Goal: Task Accomplishment & Management: Use online tool/utility

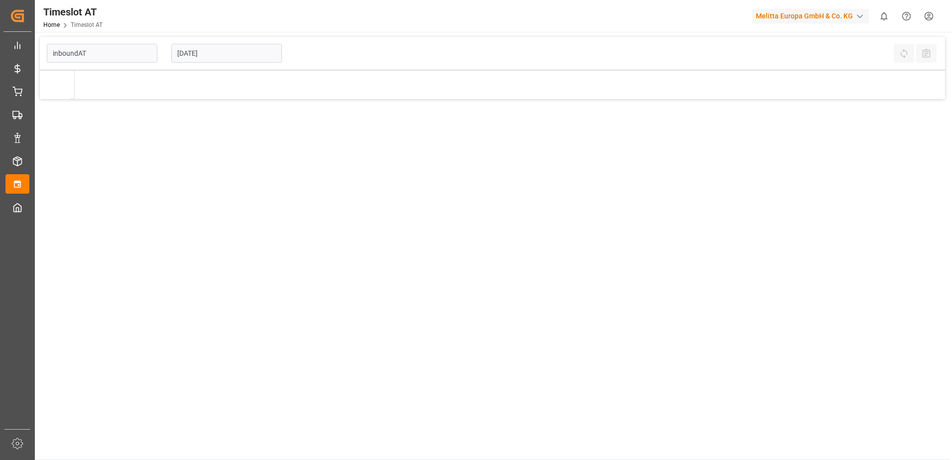
type input "Inbound AT"
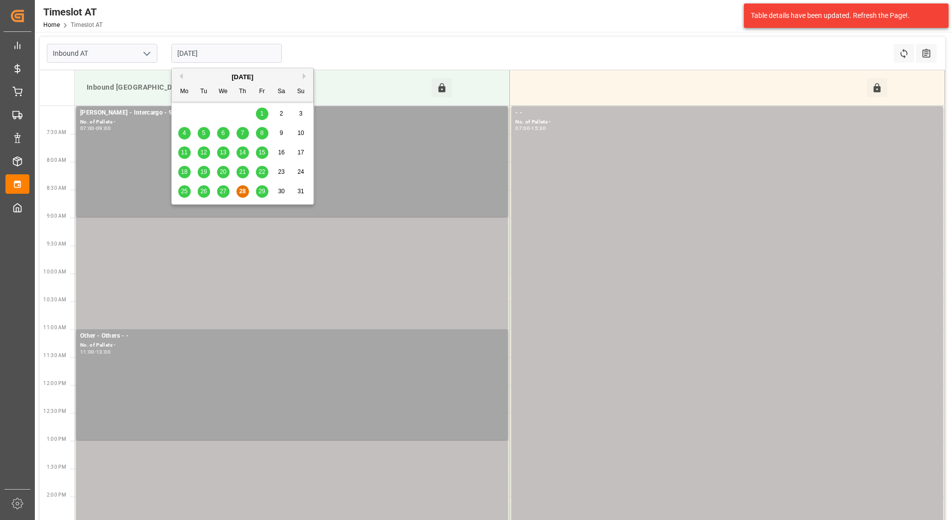
click at [222, 54] on input "[DATE]" at bounding box center [226, 53] width 111 height 19
click at [306, 75] on button "Next Month" at bounding box center [306, 76] width 6 height 6
click at [185, 113] on span "1" at bounding box center [184, 113] width 3 height 7
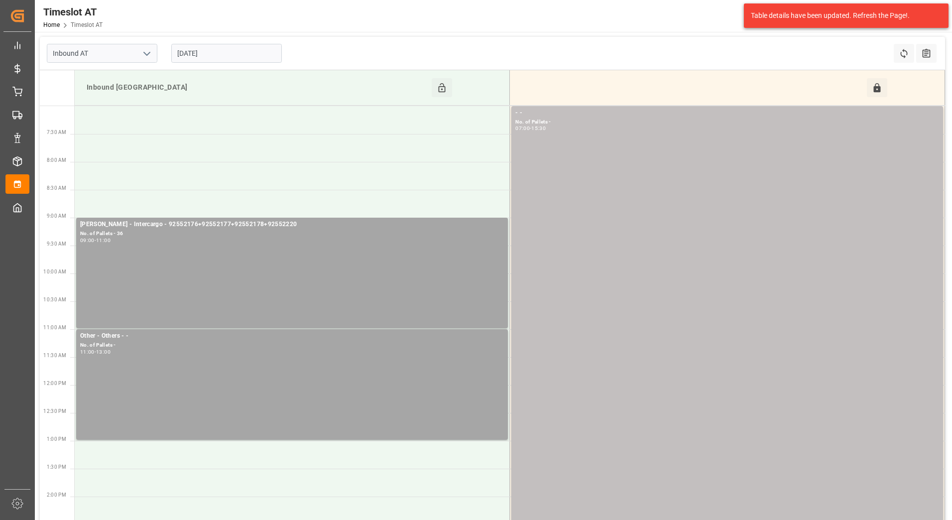
click at [220, 53] on input "[DATE]" at bounding box center [226, 53] width 111 height 19
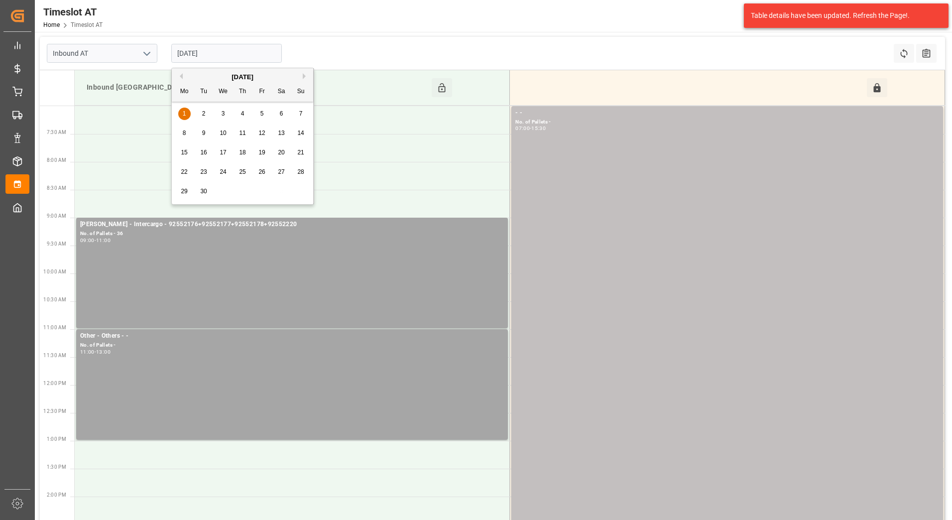
click at [182, 77] on button "Previous Month" at bounding box center [180, 76] width 6 height 6
click at [202, 115] on div "28 29 30 31 1 2 3" at bounding box center [243, 113] width 136 height 19
click at [206, 114] on div "28 29 30 31 1 2 3" at bounding box center [243, 113] width 136 height 19
click at [245, 114] on div "28 29 30 31 1 2 3" at bounding box center [243, 113] width 136 height 19
drag, startPoint x: 245, startPoint y: 114, endPoint x: 226, endPoint y: 121, distance: 20.3
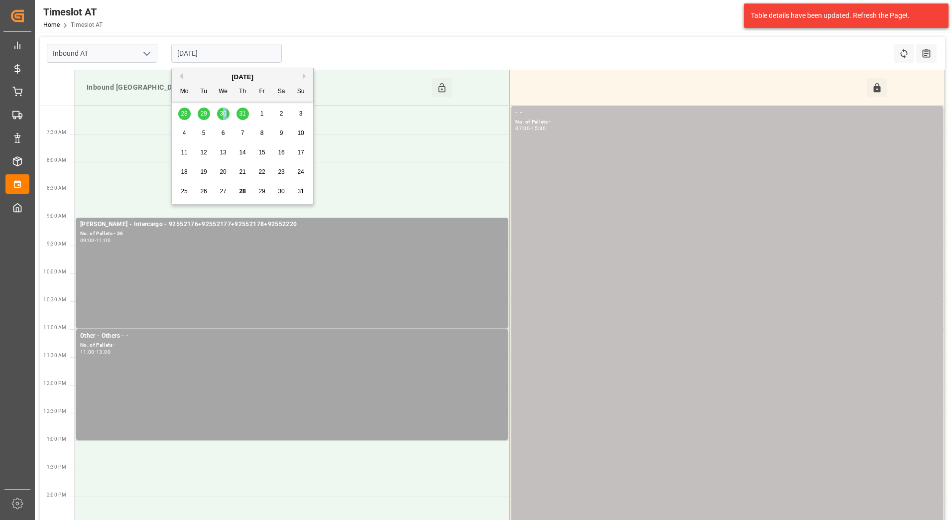
click at [226, 121] on div "28 29 30 31 1 2 3" at bounding box center [243, 113] width 136 height 19
drag, startPoint x: 226, startPoint y: 121, endPoint x: 194, endPoint y: 76, distance: 55.0
click at [194, 76] on div "[DATE]" at bounding box center [242, 77] width 141 height 10
click at [184, 113] on div "28 29 30 31 1 2 3" at bounding box center [243, 113] width 136 height 19
click at [249, 52] on input "[DATE]" at bounding box center [226, 53] width 111 height 19
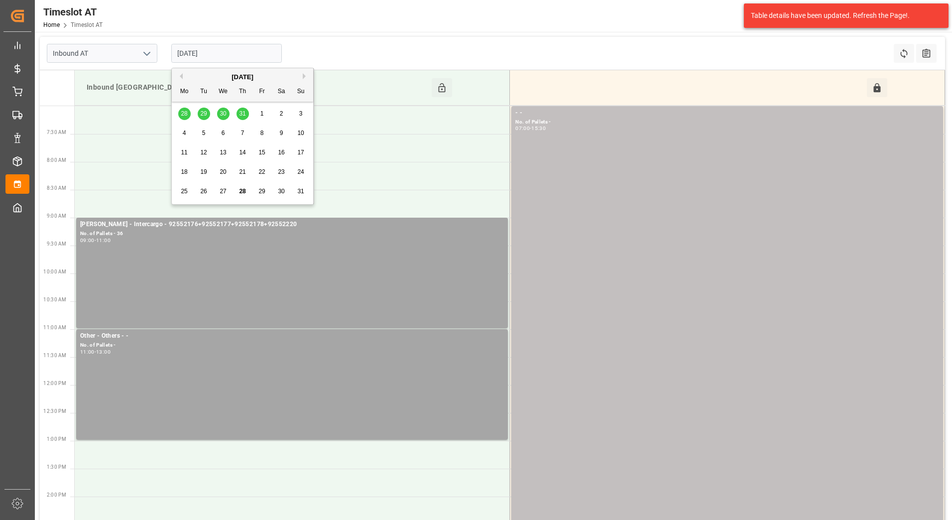
click at [340, 43] on div "Inbound AT [DATE] Refresh Time Slots All Audits" at bounding box center [492, 53] width 905 height 33
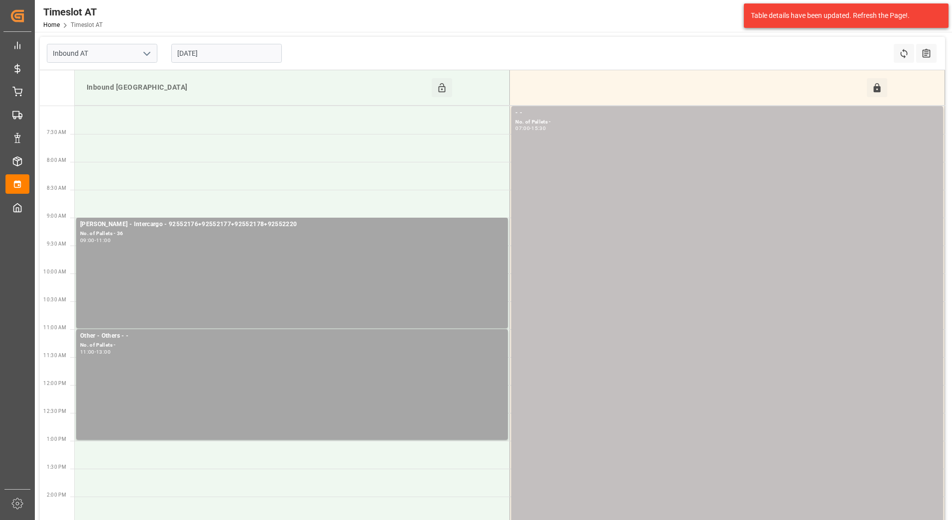
click at [235, 55] on input "[DATE]" at bounding box center [226, 53] width 111 height 19
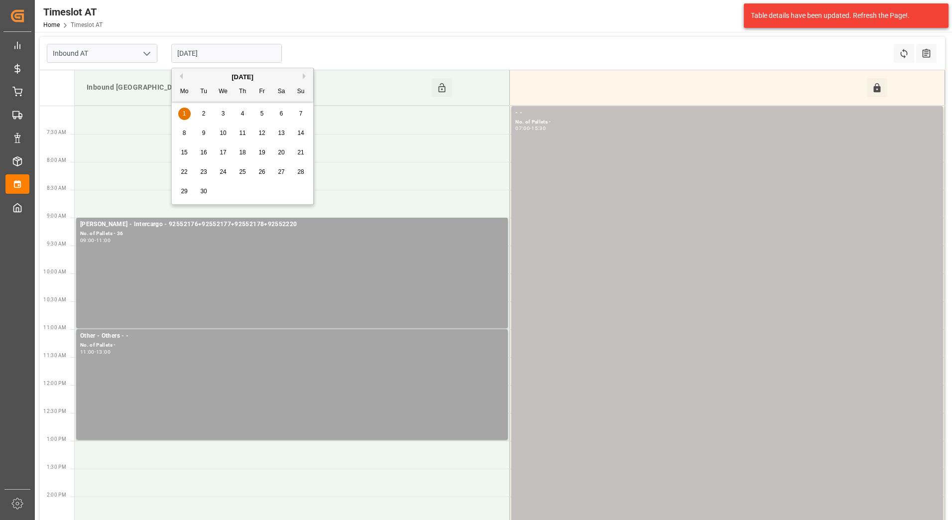
click at [180, 75] on button "Previous Month" at bounding box center [180, 76] width 6 height 6
click at [245, 192] on span "28" at bounding box center [242, 191] width 6 height 7
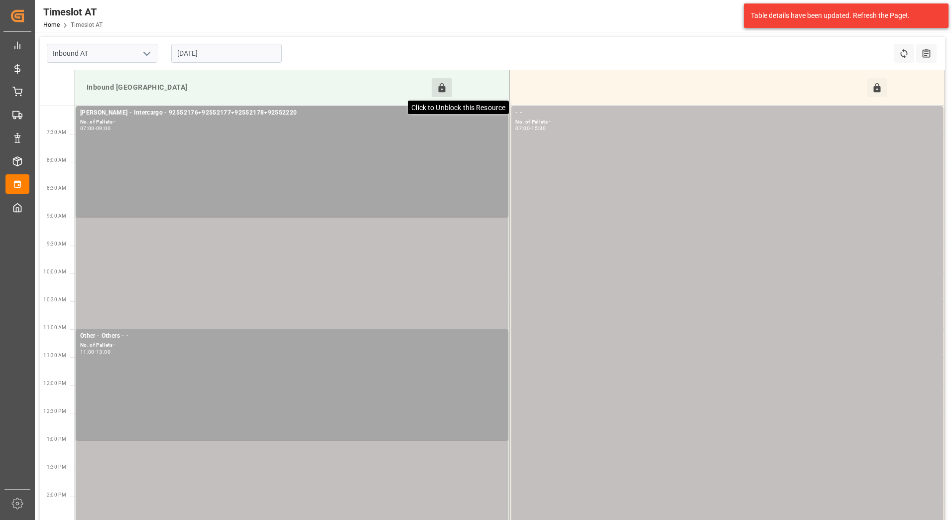
click at [438, 88] on icon at bounding box center [442, 88] width 10 height 10
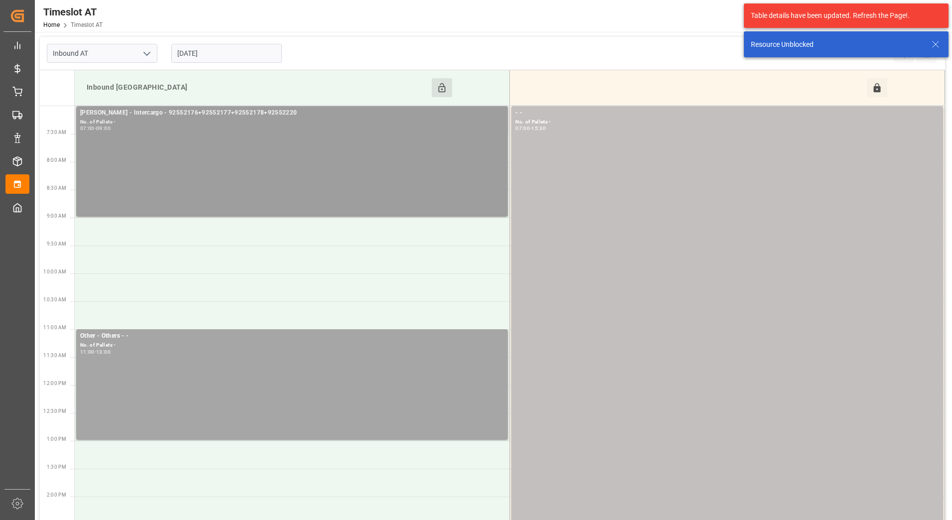
click at [334, 116] on div "[PERSON_NAME] - Intercargo - 92552176+92552177+92552178+92552220" at bounding box center [292, 113] width 424 height 10
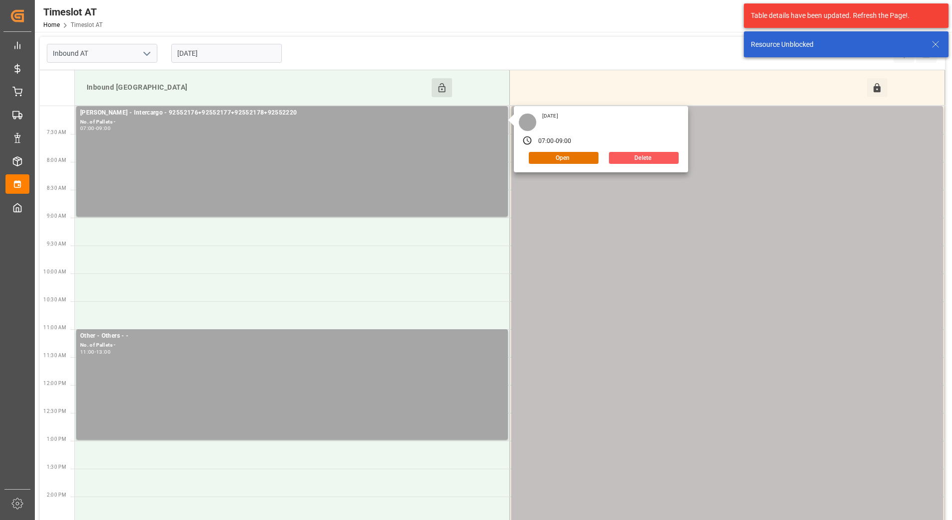
click at [619, 161] on button "Delete" at bounding box center [644, 158] width 70 height 12
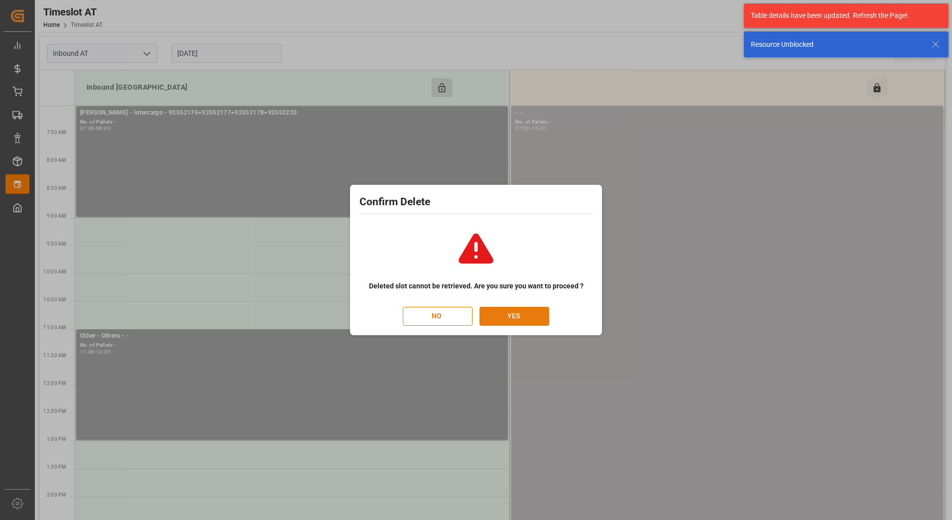
click at [506, 316] on button "YES" at bounding box center [515, 316] width 70 height 19
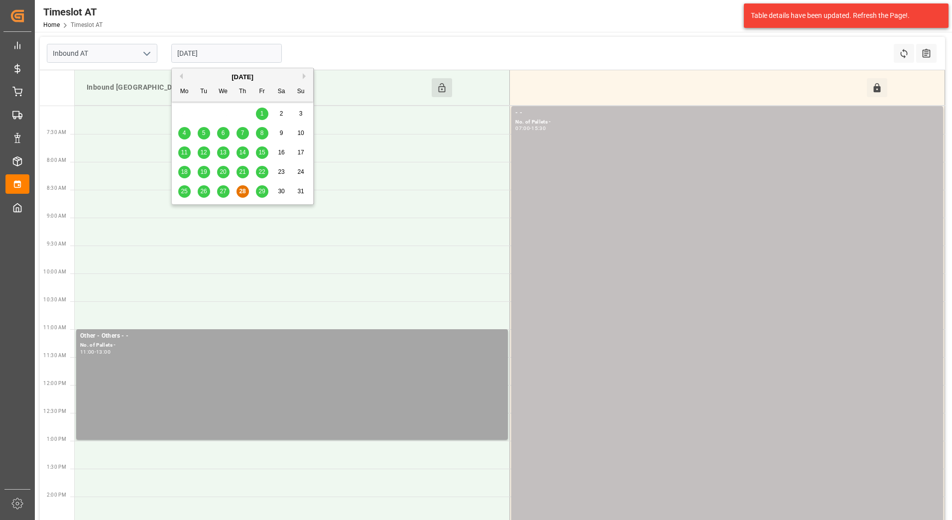
click at [243, 55] on input "[DATE]" at bounding box center [226, 53] width 111 height 19
click at [304, 76] on button "Next Month" at bounding box center [306, 76] width 6 height 6
click at [184, 111] on span "1" at bounding box center [184, 113] width 3 height 7
type input "[DATE]"
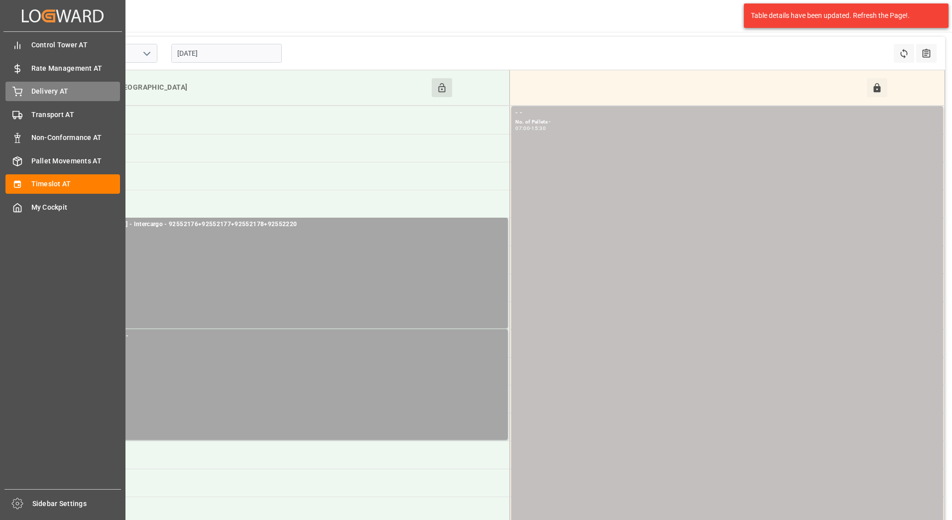
click at [23, 91] on div "Delivery AT Delivery AT" at bounding box center [62, 91] width 115 height 19
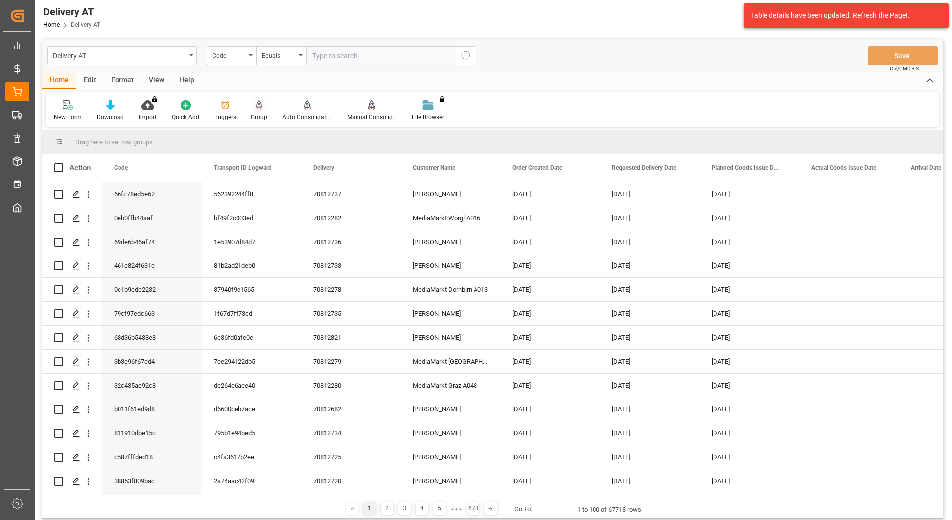
click at [264, 109] on div at bounding box center [259, 105] width 16 height 10
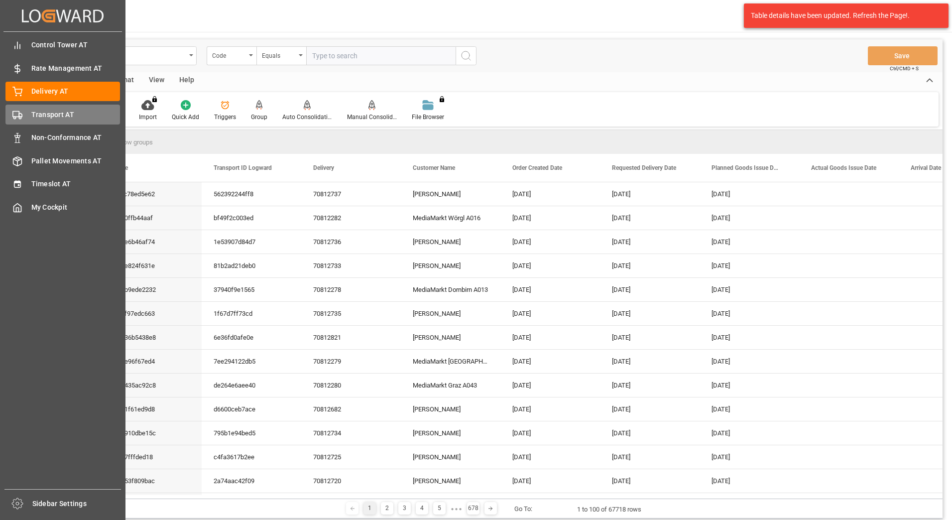
click at [22, 119] on icon at bounding box center [17, 115] width 10 height 10
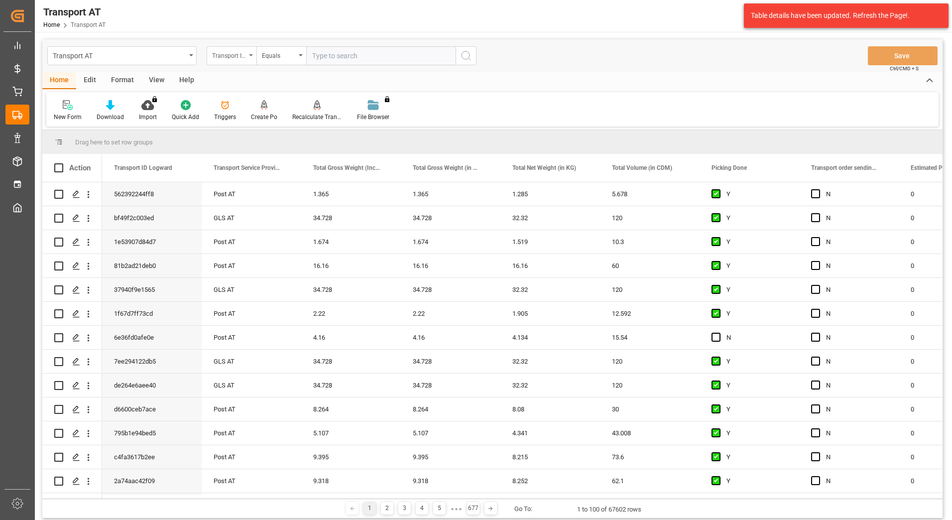
click at [250, 62] on div "Transport ID Logward" at bounding box center [232, 55] width 50 height 19
type input "done"
click at [269, 103] on div "Picking Done" at bounding box center [281, 101] width 148 height 21
click at [339, 59] on input "text" at bounding box center [380, 55] width 149 height 19
type input "Y"
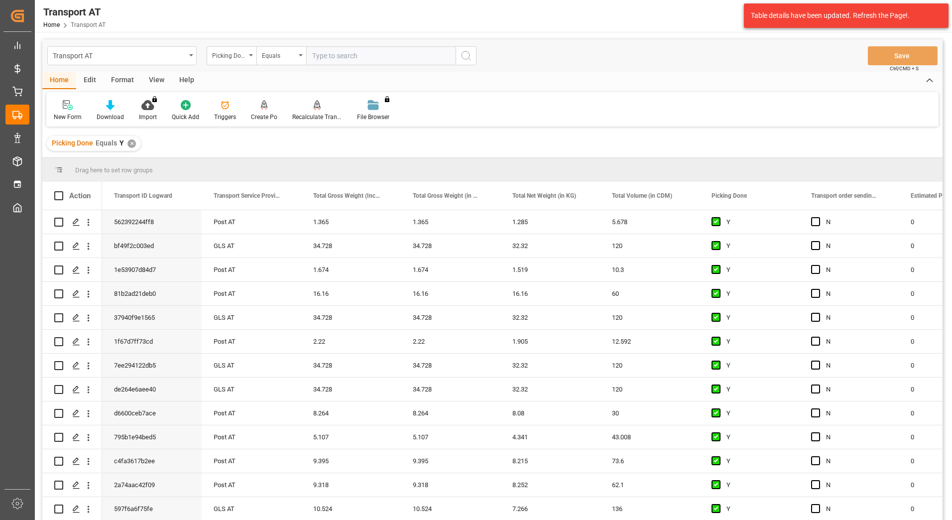
click at [251, 57] on div "Picking Done" at bounding box center [232, 55] width 50 height 19
type input "manu"
click at [261, 99] on div "Transport order sending (manual)" at bounding box center [281, 101] width 148 height 21
click at [330, 62] on input "text" at bounding box center [380, 55] width 149 height 19
type input "N"
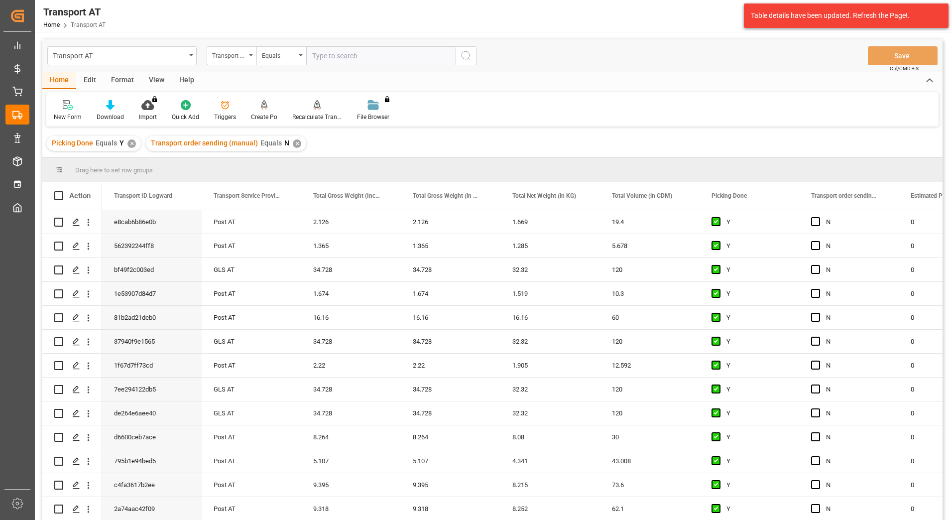
click at [249, 56] on div "Transport order sending (manual)" at bounding box center [232, 55] width 50 height 19
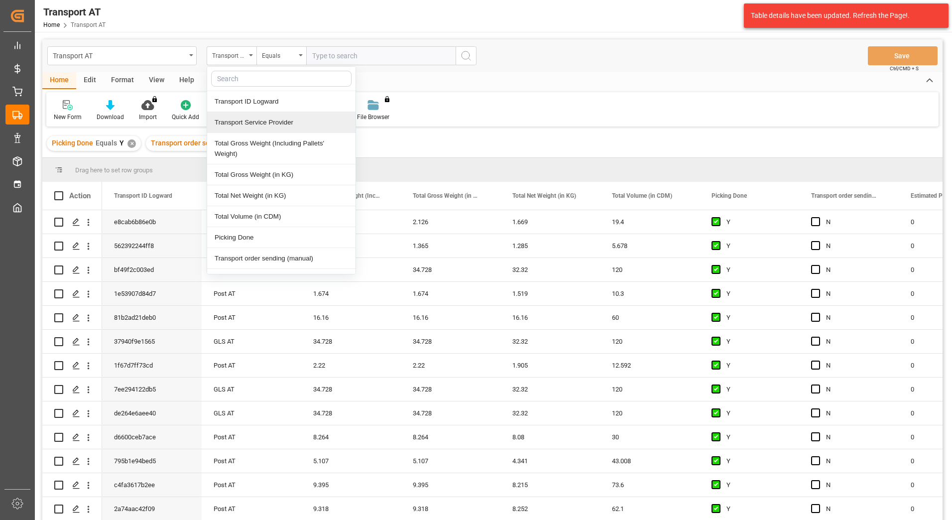
click at [255, 127] on div "Transport Service Provider" at bounding box center [281, 122] width 148 height 21
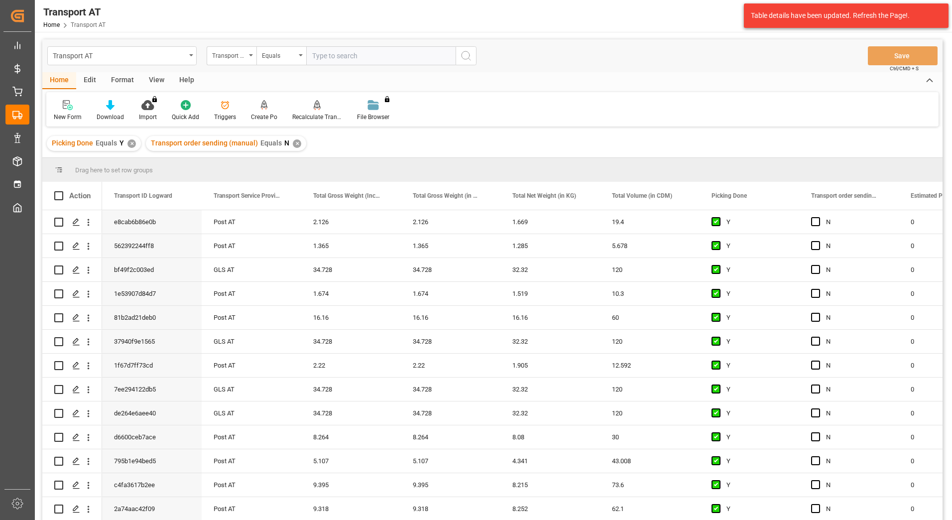
click at [320, 53] on input "text" at bounding box center [380, 55] width 149 height 19
type input "gebr [PERSON_NAME]"
